Goal: Navigation & Orientation: Find specific page/section

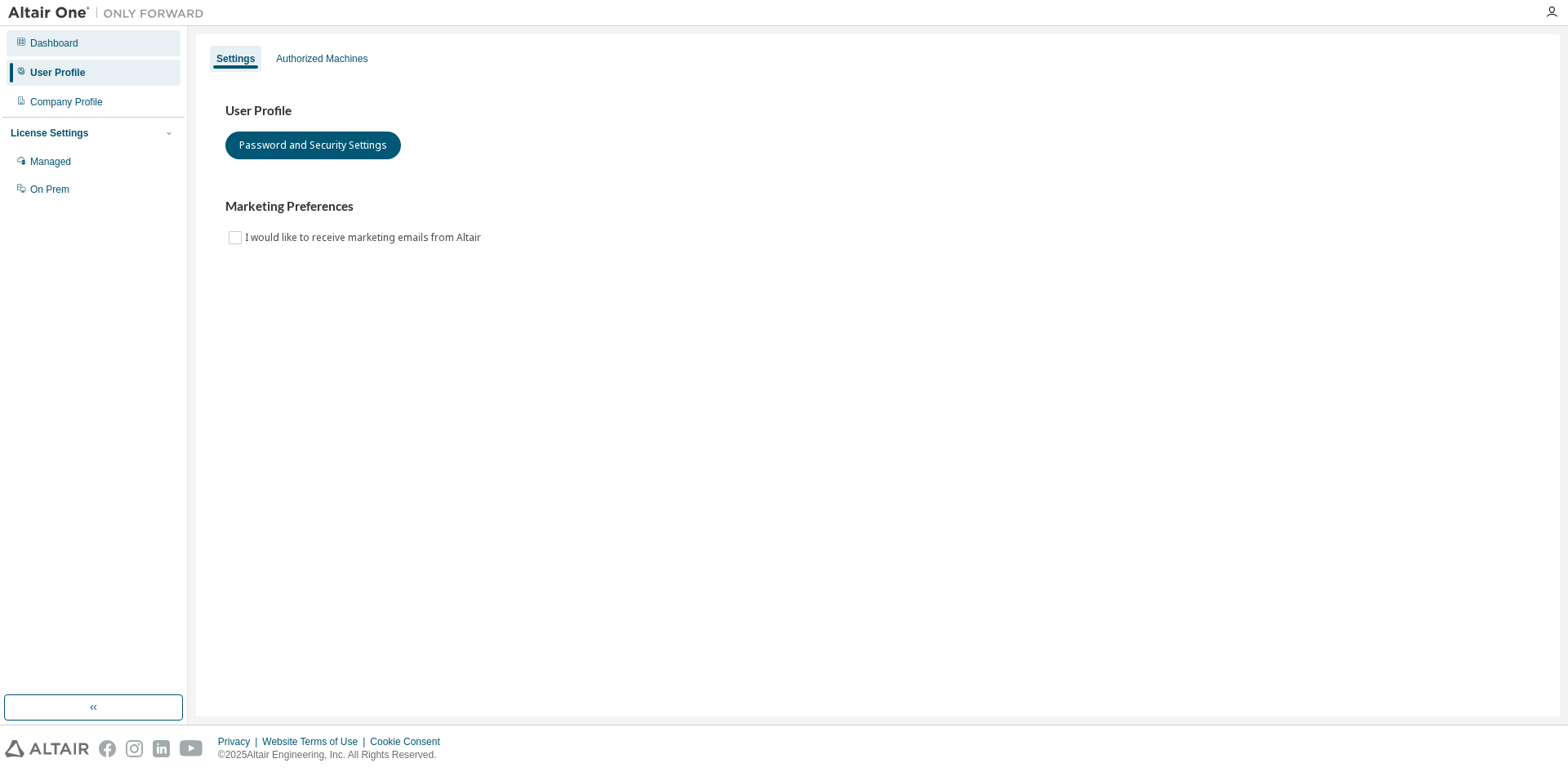
click at [93, 40] on div "Dashboard" at bounding box center [94, 43] width 174 height 26
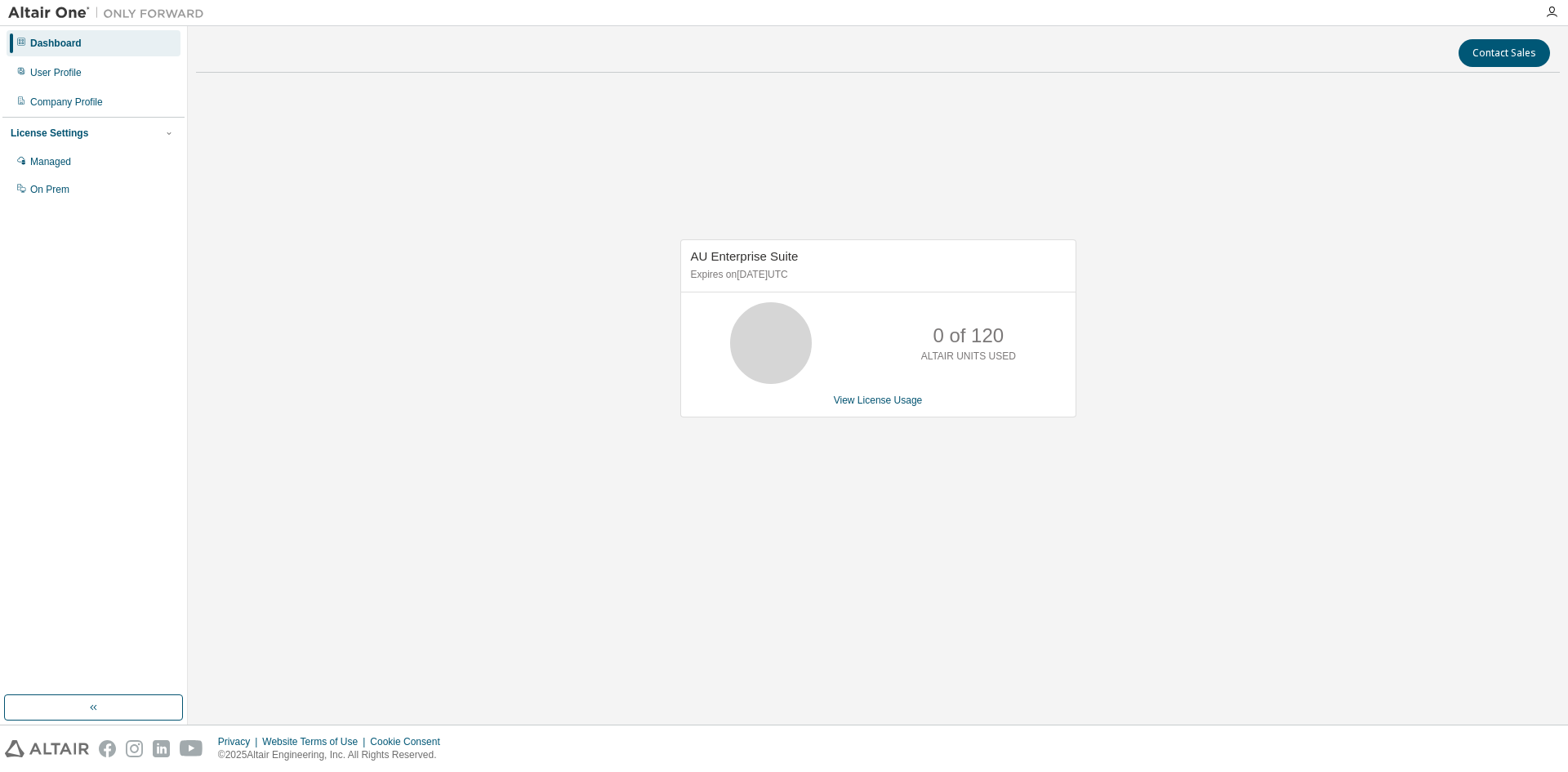
click at [68, 38] on div "Dashboard" at bounding box center [55, 44] width 51 height 14
